Goal: Task Accomplishment & Management: Complete application form

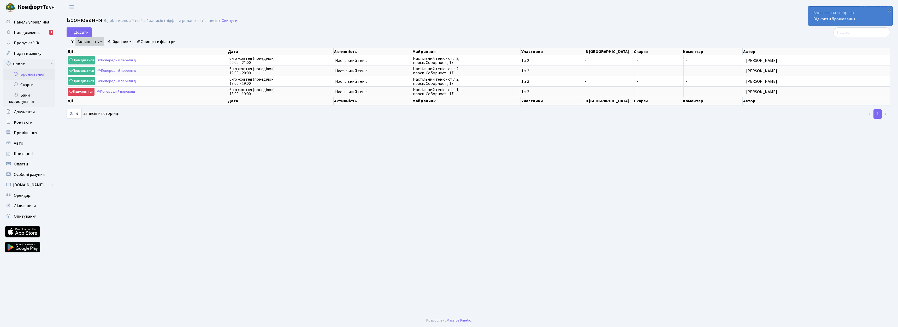
select select "25"
click at [79, 32] on button "Додати" at bounding box center [79, 32] width 25 height 10
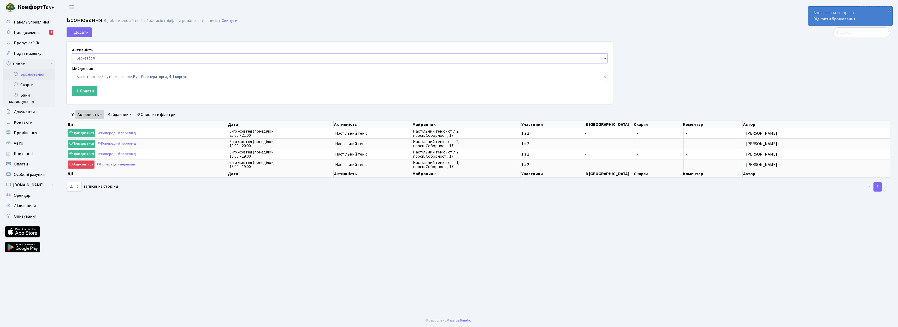
click at [110, 58] on select "Баскетбол Волейбол Йога Катання на роликах Настільний теніс [PERSON_NAME] Фітнес" at bounding box center [340, 58] width 536 height 10
select select "7"
click at [72, 53] on select "Баскетбол Волейбол Йога Катання на роликах Настільний теніс [PERSON_NAME] Фітнес" at bounding box center [340, 58] width 536 height 10
click at [109, 79] on select "Баскетбольне / футбольне поле, Вул. Регенераторна, 4, 1 корпус Баскетбольне пол…" at bounding box center [340, 77] width 536 height 10
select select "13"
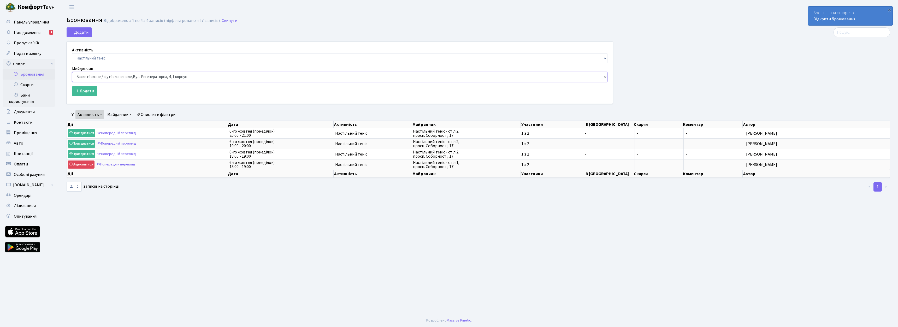
click at [72, 72] on select "Баскетбольне / футбольне поле, Вул. Регенераторна, 4, 1 корпус Баскетбольне пол…" at bounding box center [340, 77] width 536 height 10
click at [89, 92] on button "Додати" at bounding box center [84, 91] width 25 height 10
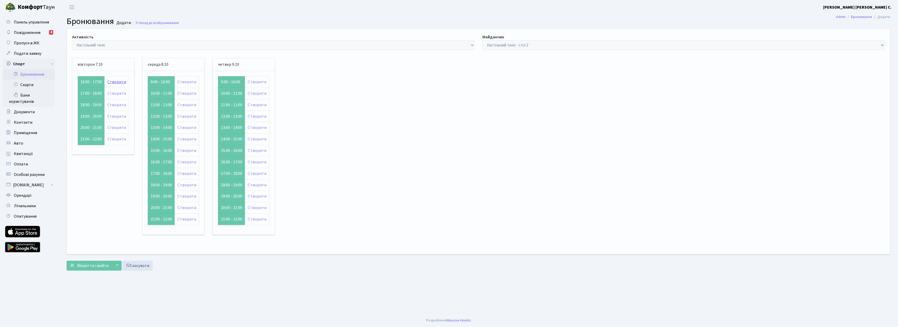
click at [114, 83] on link "Створити" at bounding box center [116, 82] width 19 height 6
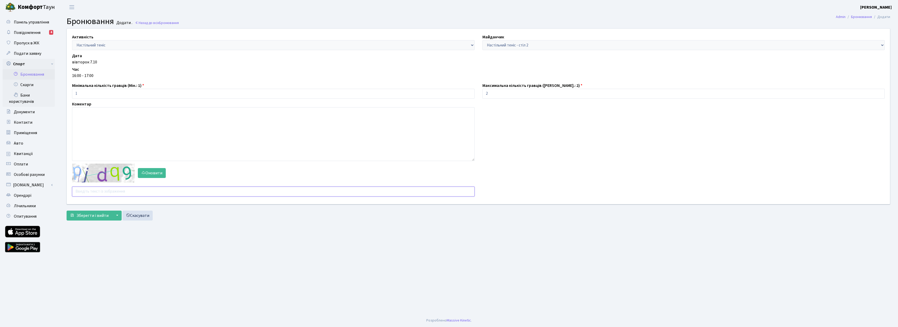
click at [118, 193] on input "text" at bounding box center [273, 192] width 403 height 10
type input "3znh"
click at [107, 215] on button "Зберегти і вийти" at bounding box center [89, 216] width 45 height 10
click at [113, 193] on input "text" at bounding box center [273, 192] width 403 height 10
type input "hpdtp"
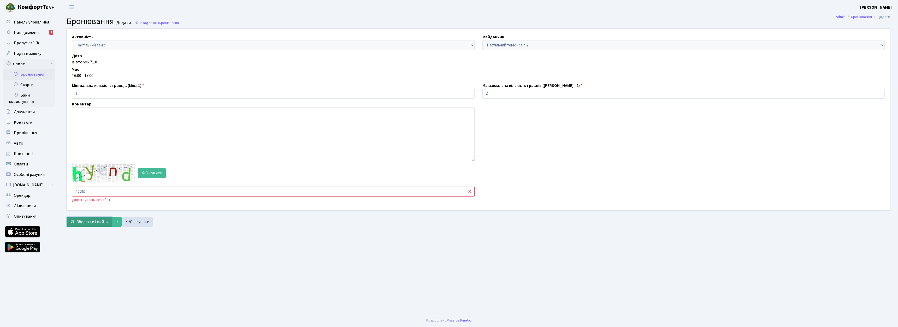
click at [91, 218] on button "Зберегти і вийти" at bounding box center [89, 222] width 45 height 10
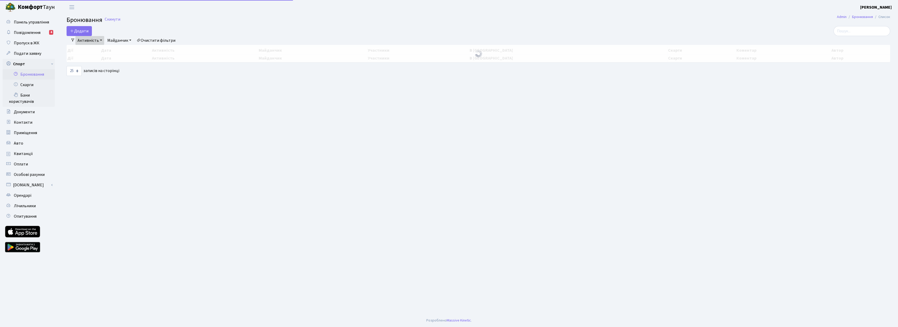
select select "25"
